Goal: Task Accomplishment & Management: Use online tool/utility

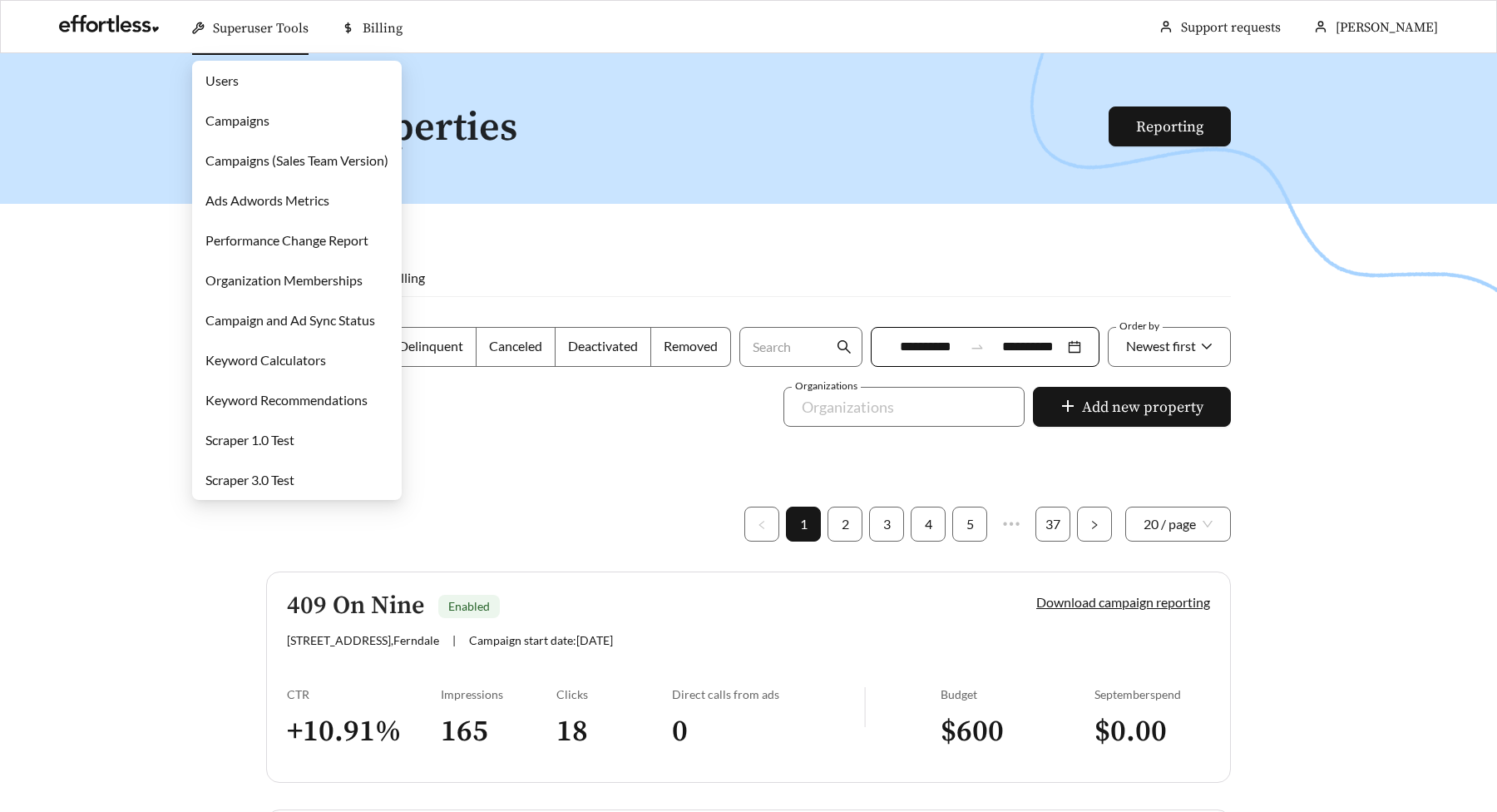
click at [247, 128] on link "Campaigns" at bounding box center [237, 119] width 64 height 16
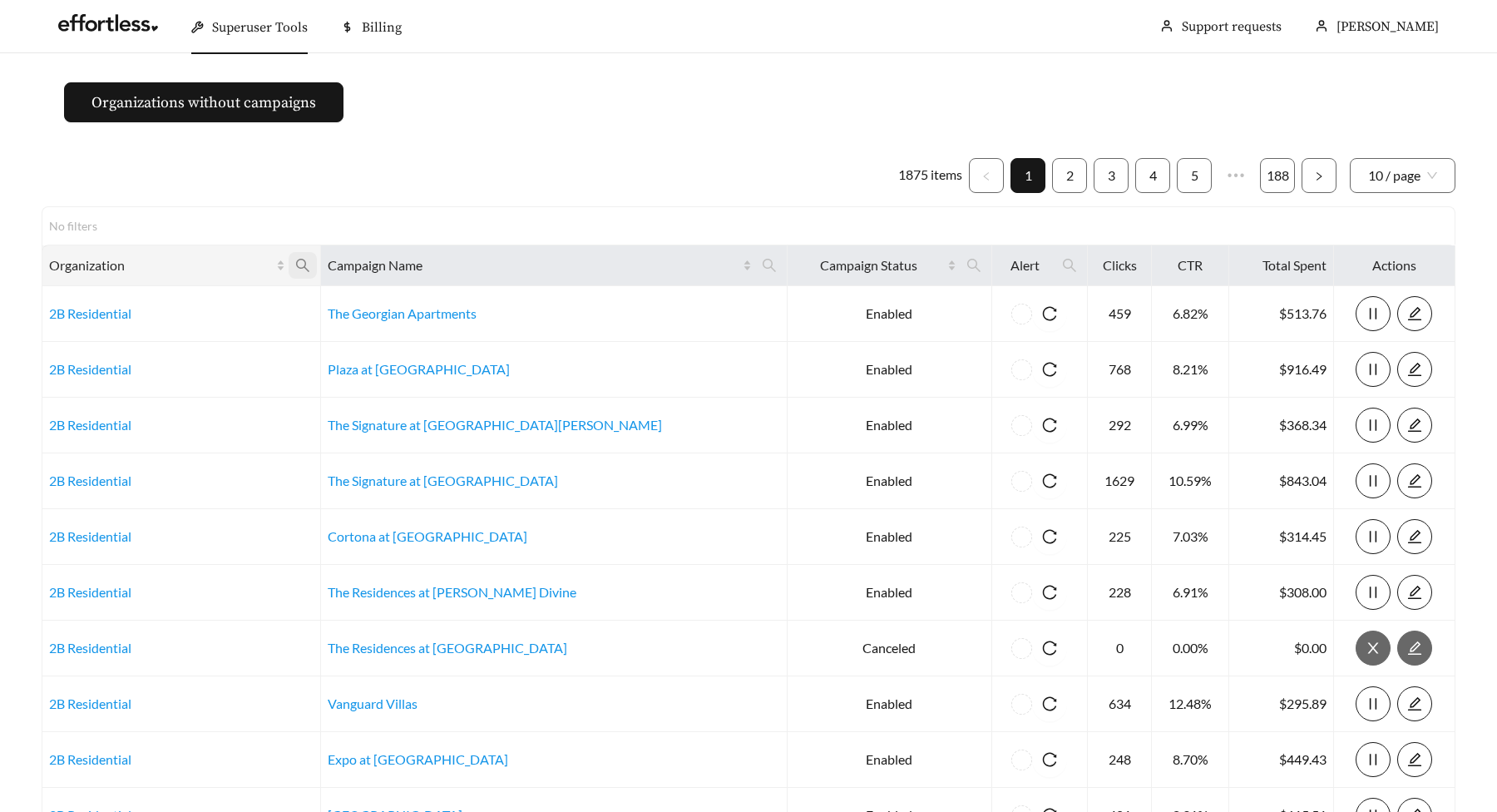
click at [310, 267] on icon "search" at bounding box center [303, 265] width 13 height 13
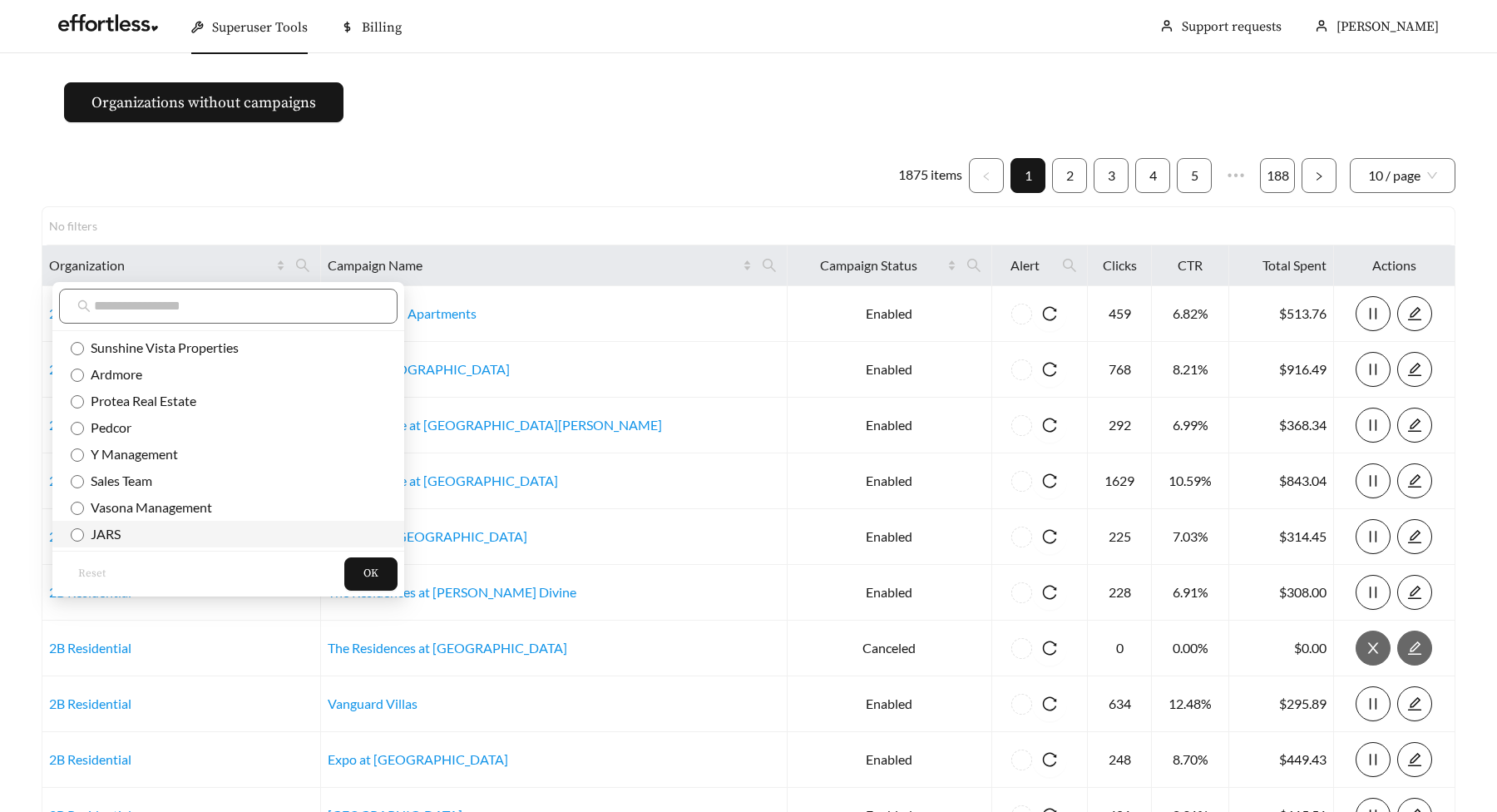
click at [125, 540] on span "JARS" at bounding box center [228, 533] width 315 height 18
click at [297, 568] on div "Reset OK" at bounding box center [229, 573] width 352 height 46
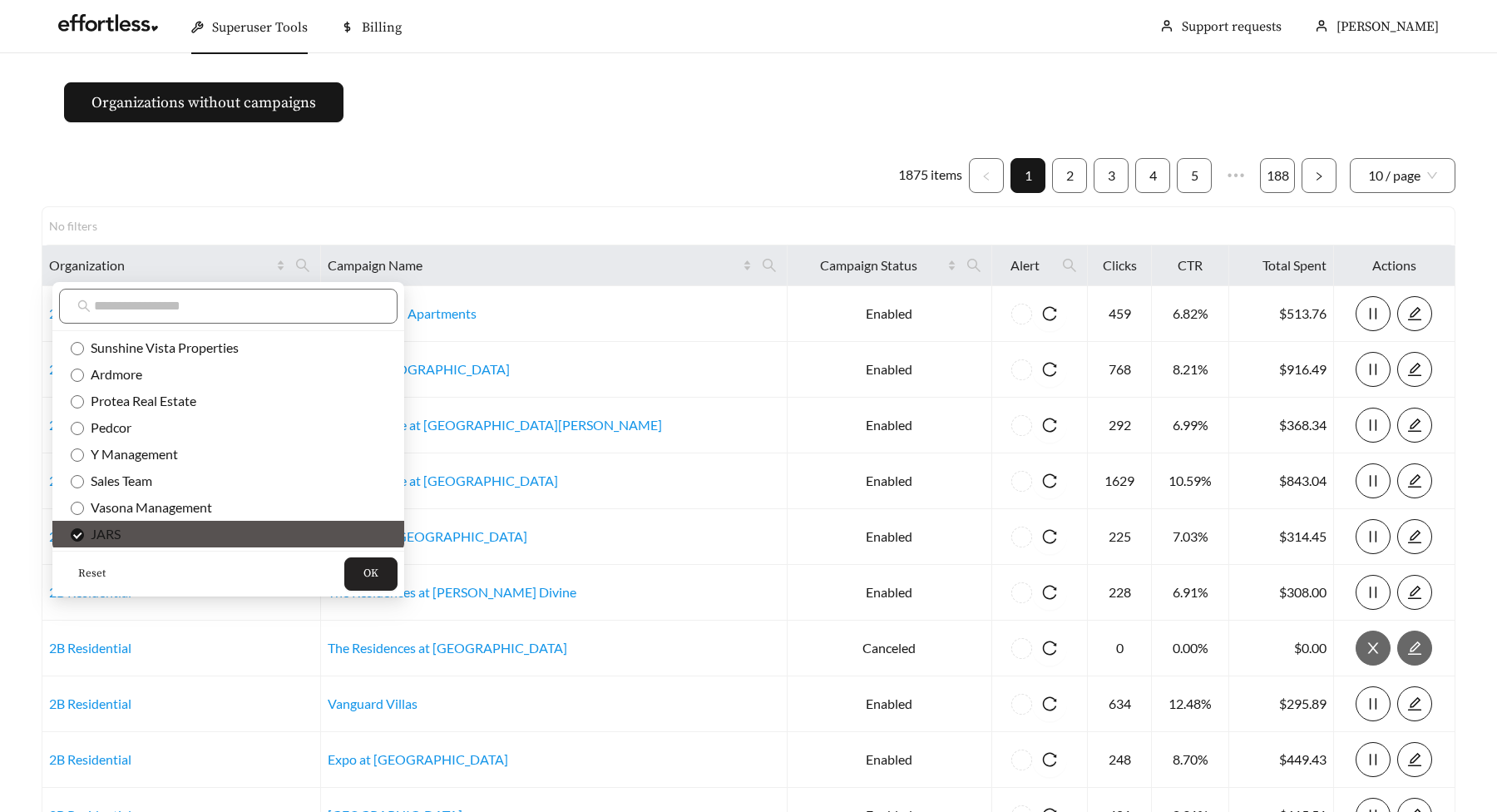
click at [344, 571] on button "OK" at bounding box center [371, 573] width 54 height 33
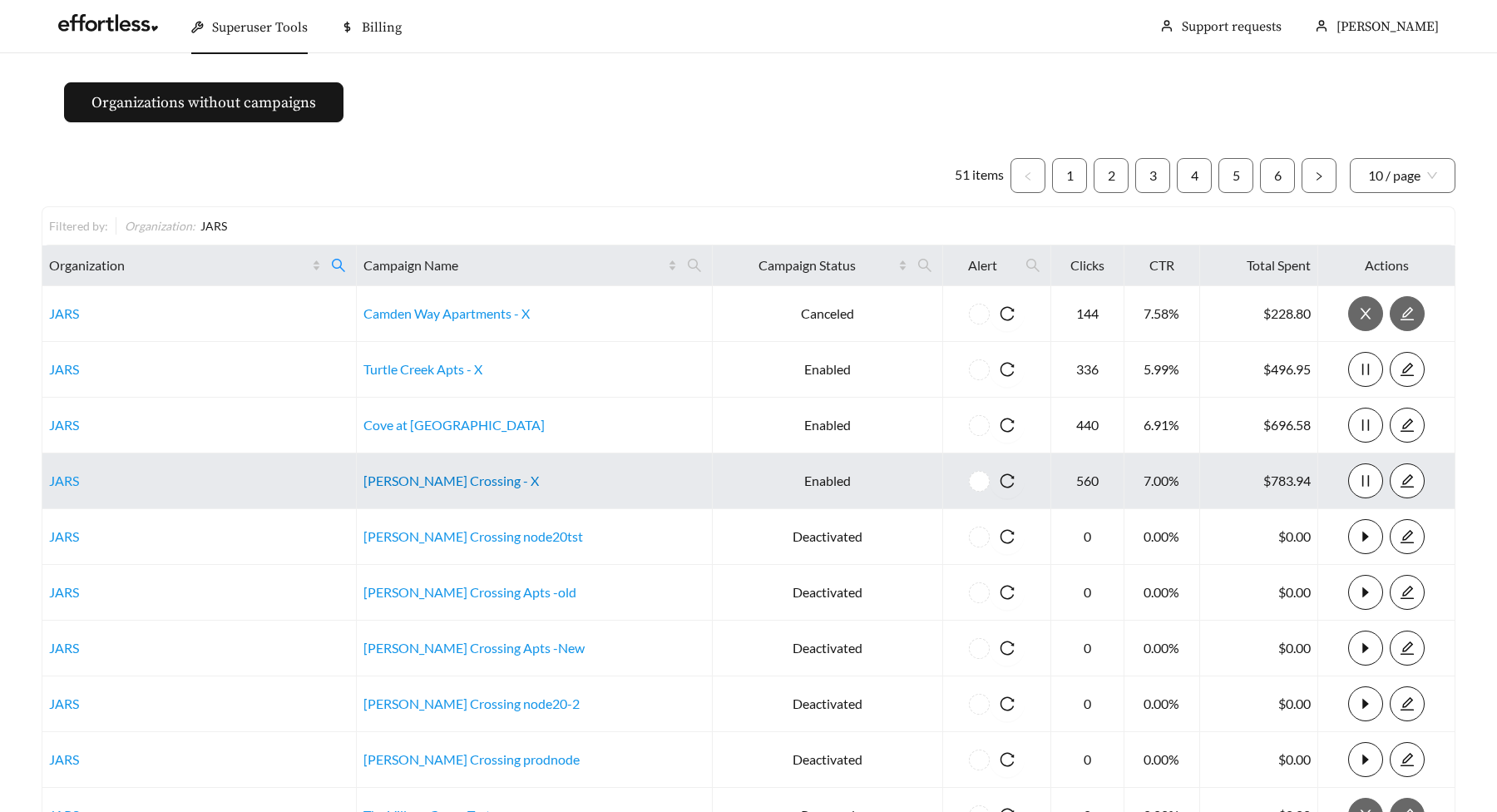
click at [462, 486] on link "[PERSON_NAME] Crossing - X" at bounding box center [451, 480] width 176 height 16
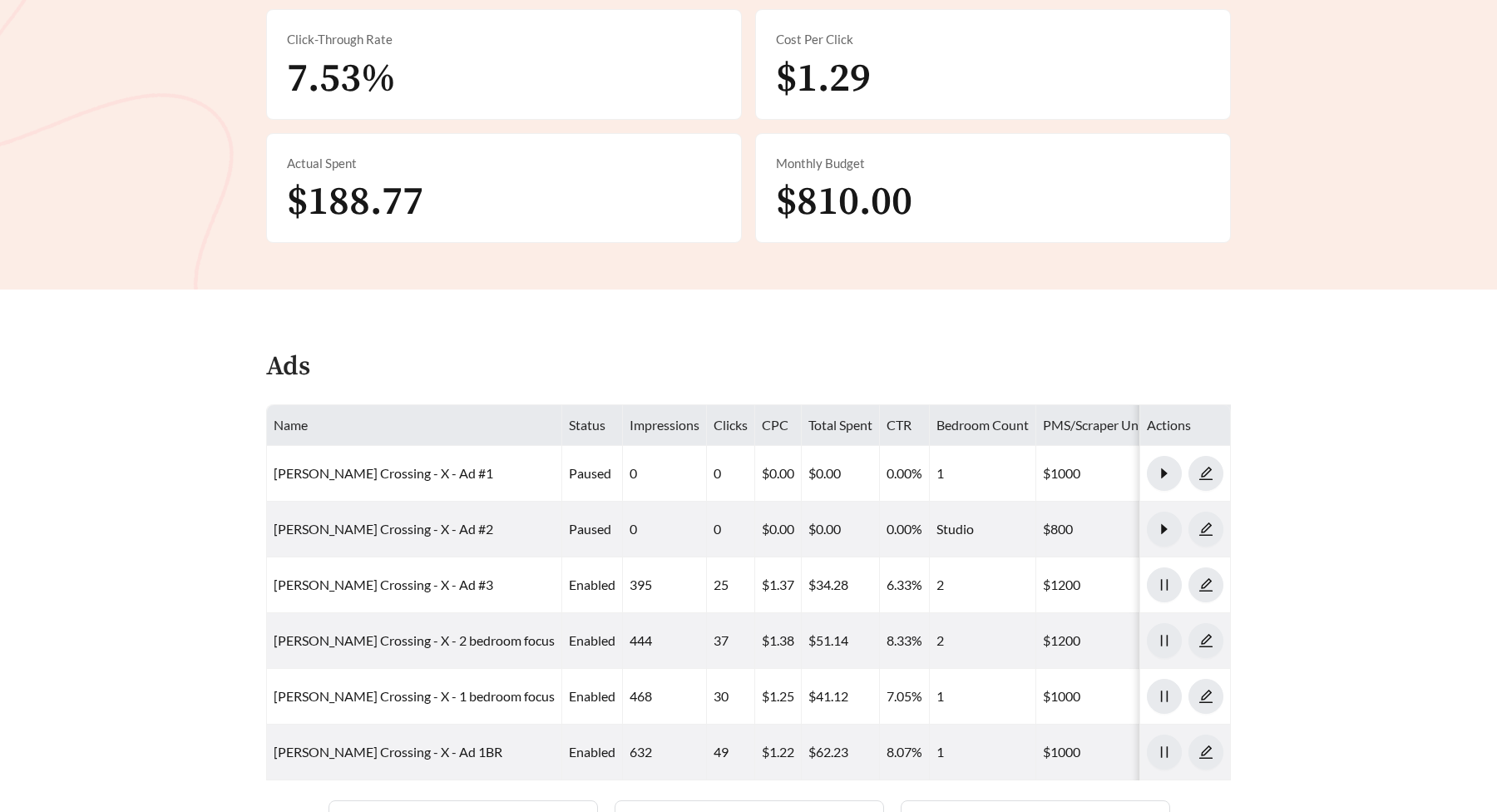
scroll to position [577, 0]
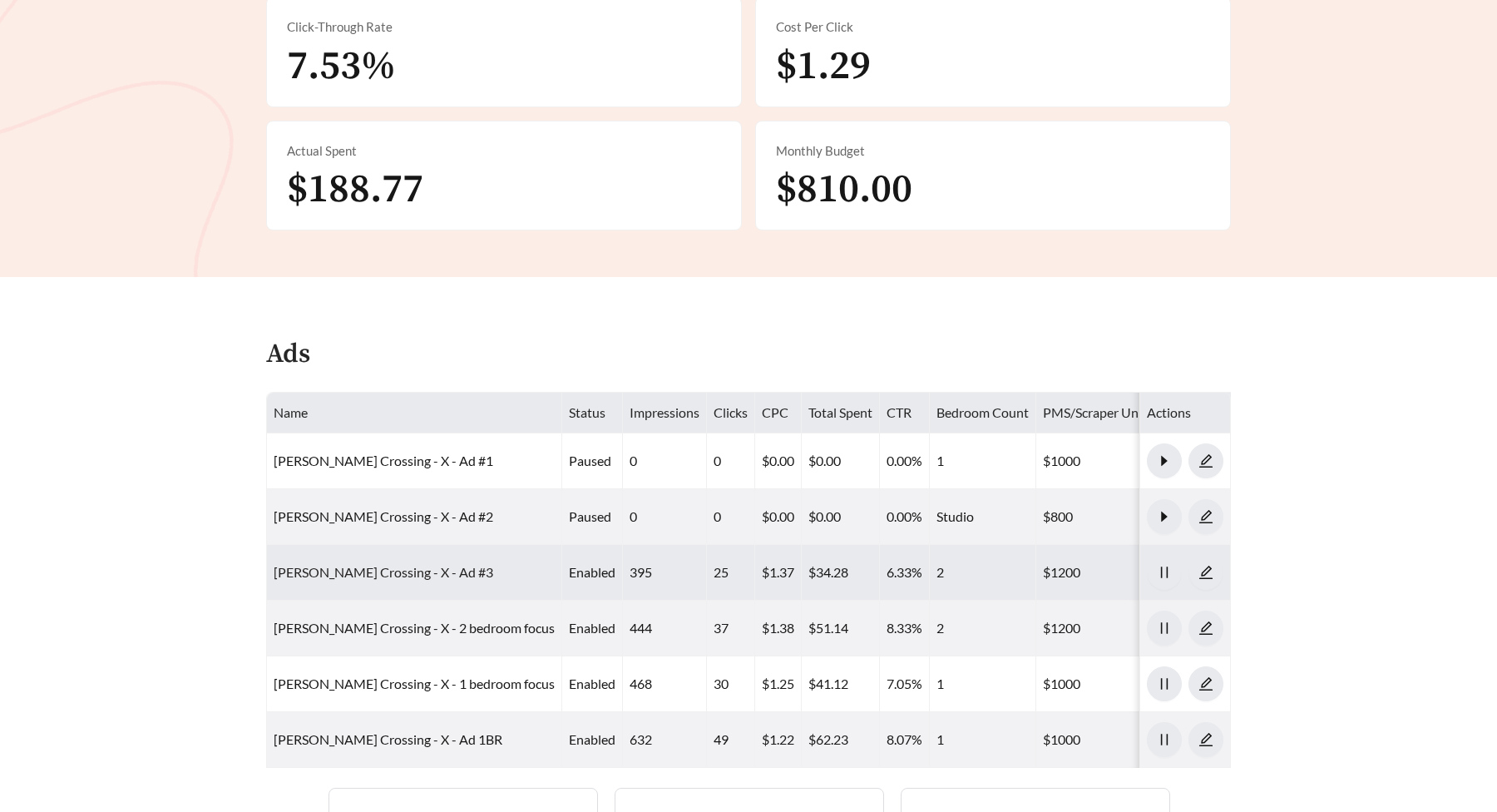
click at [371, 564] on link "[PERSON_NAME] Crossing - X - Ad #3" at bounding box center [383, 571] width 219 height 16
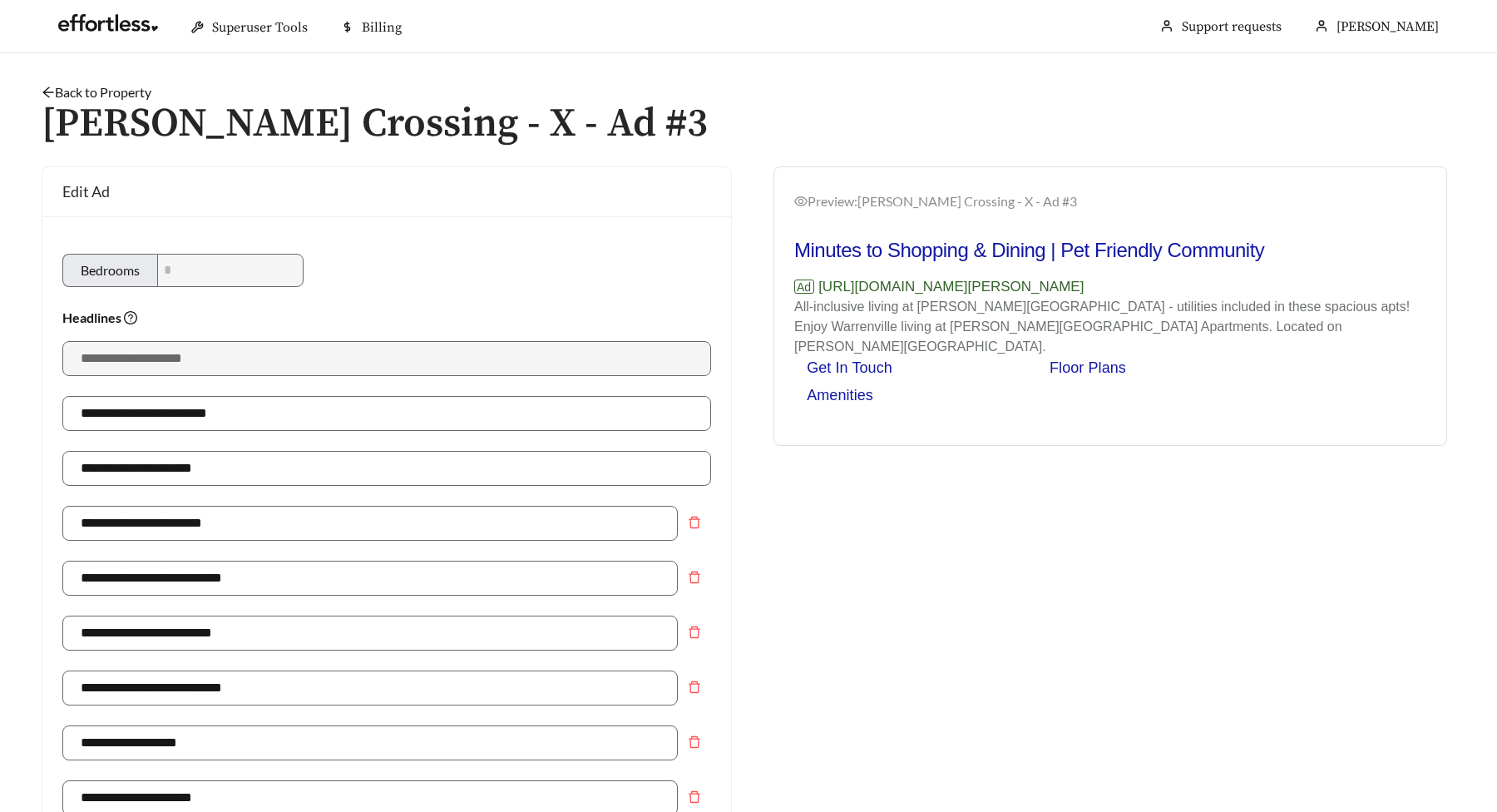
scroll to position [1120, 0]
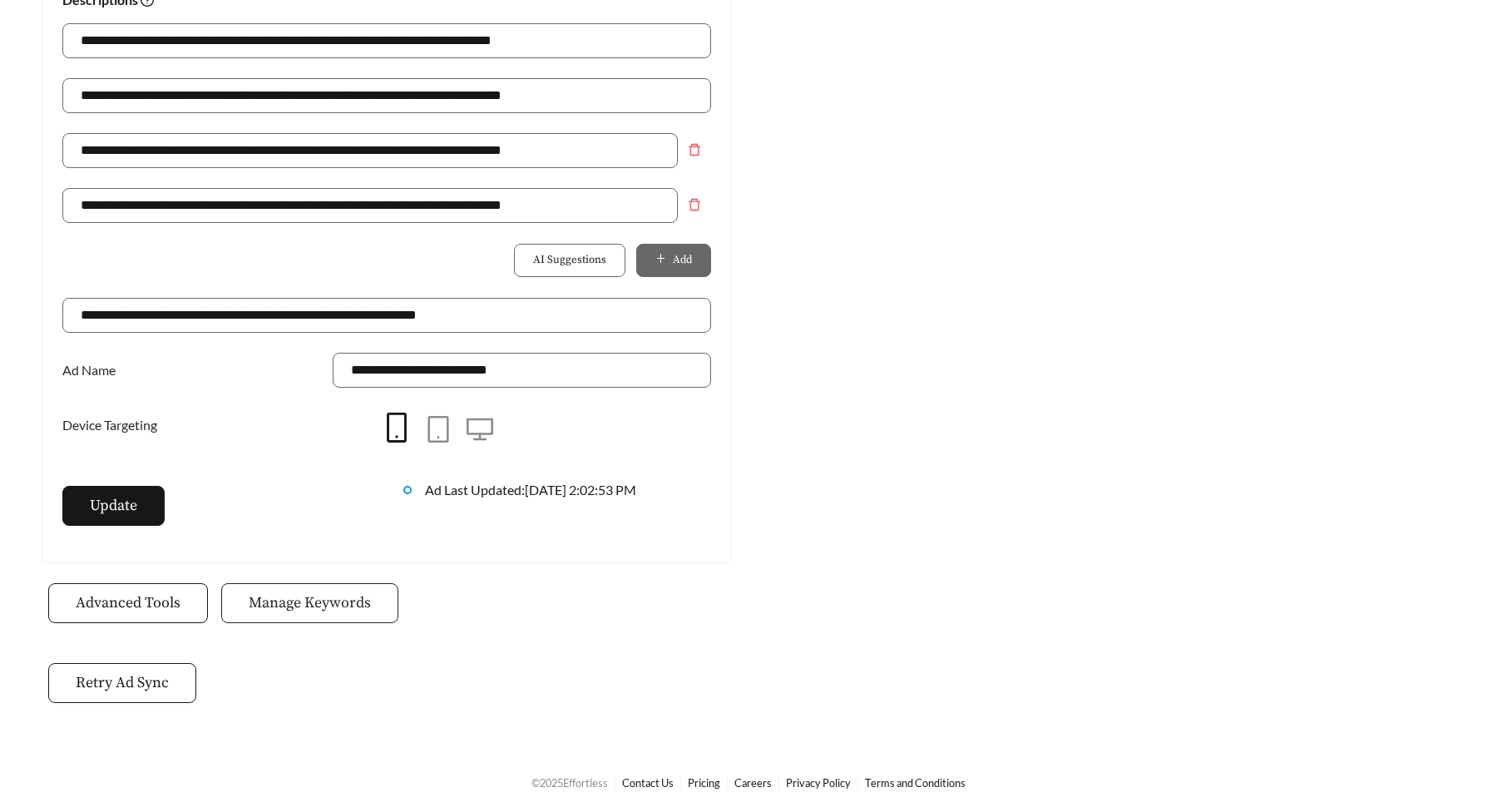
click at [283, 612] on span "Manage Keywords" at bounding box center [310, 602] width 122 height 23
